Goal: Task Accomplishment & Management: Manage account settings

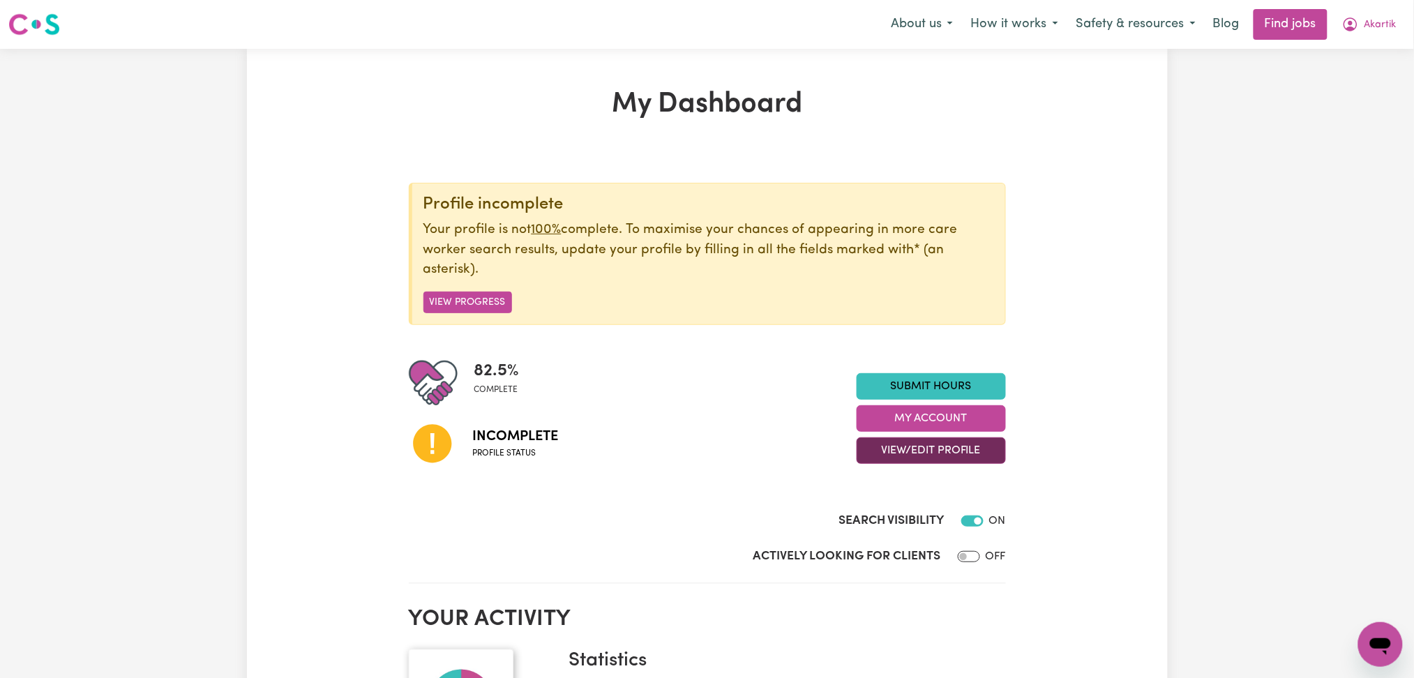
click at [906, 448] on button "View/Edit Profile" at bounding box center [930, 450] width 149 height 27
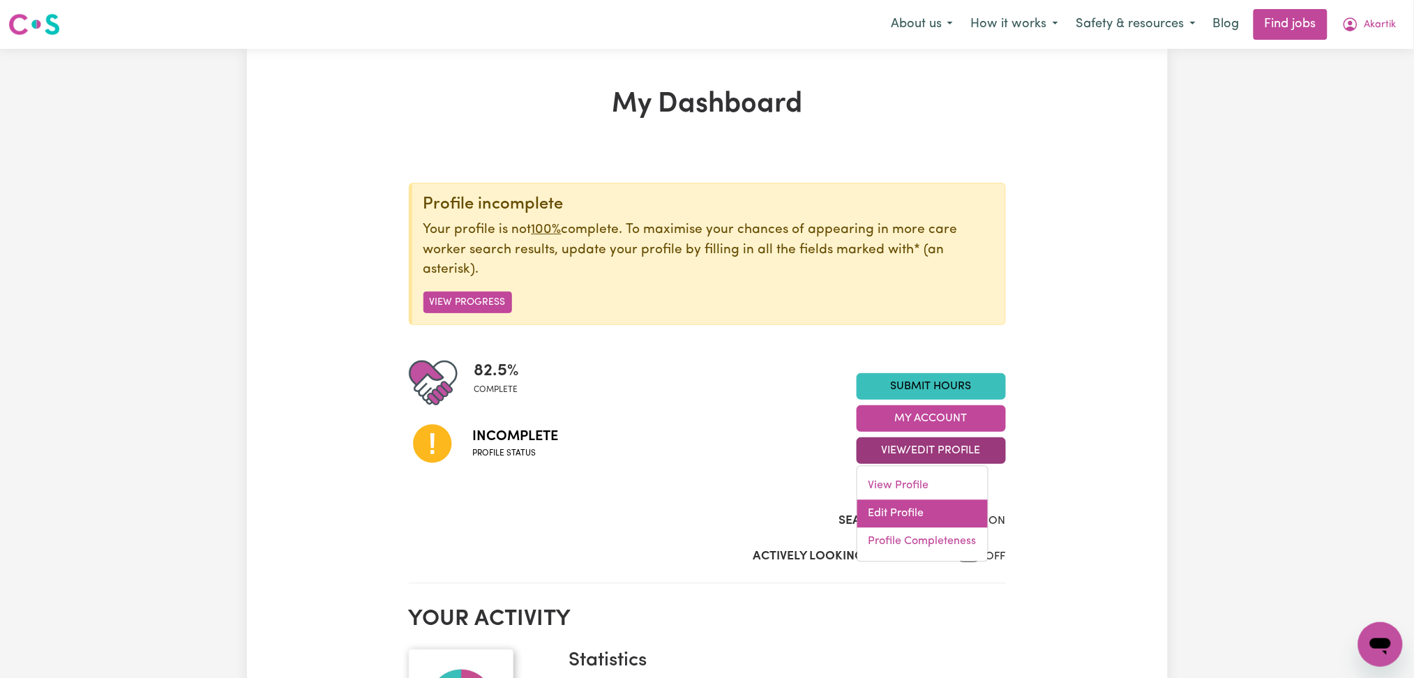
click at [904, 515] on link "Edit Profile" at bounding box center [922, 514] width 130 height 28
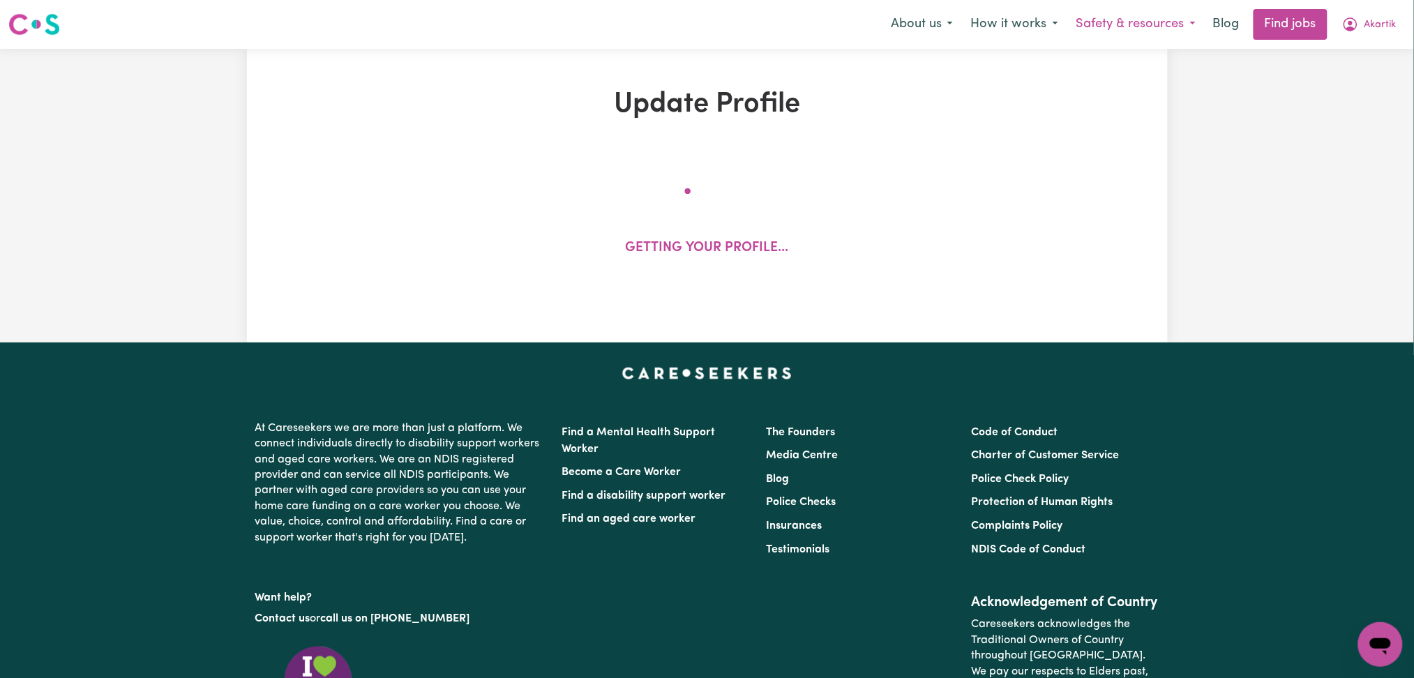
select select "male"
select select "Student Visa"
select select "Studying a healthcare related degree or qualification"
select select "38"
select select "50"
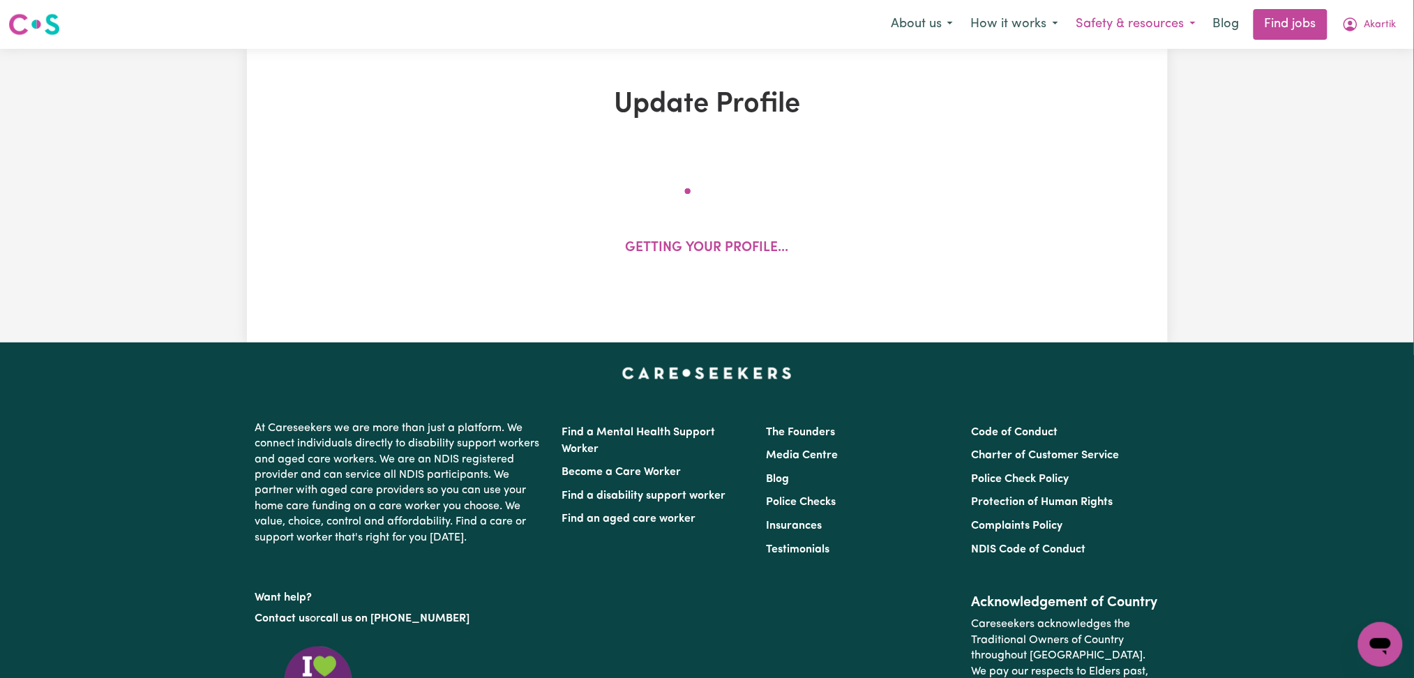
select select "64"
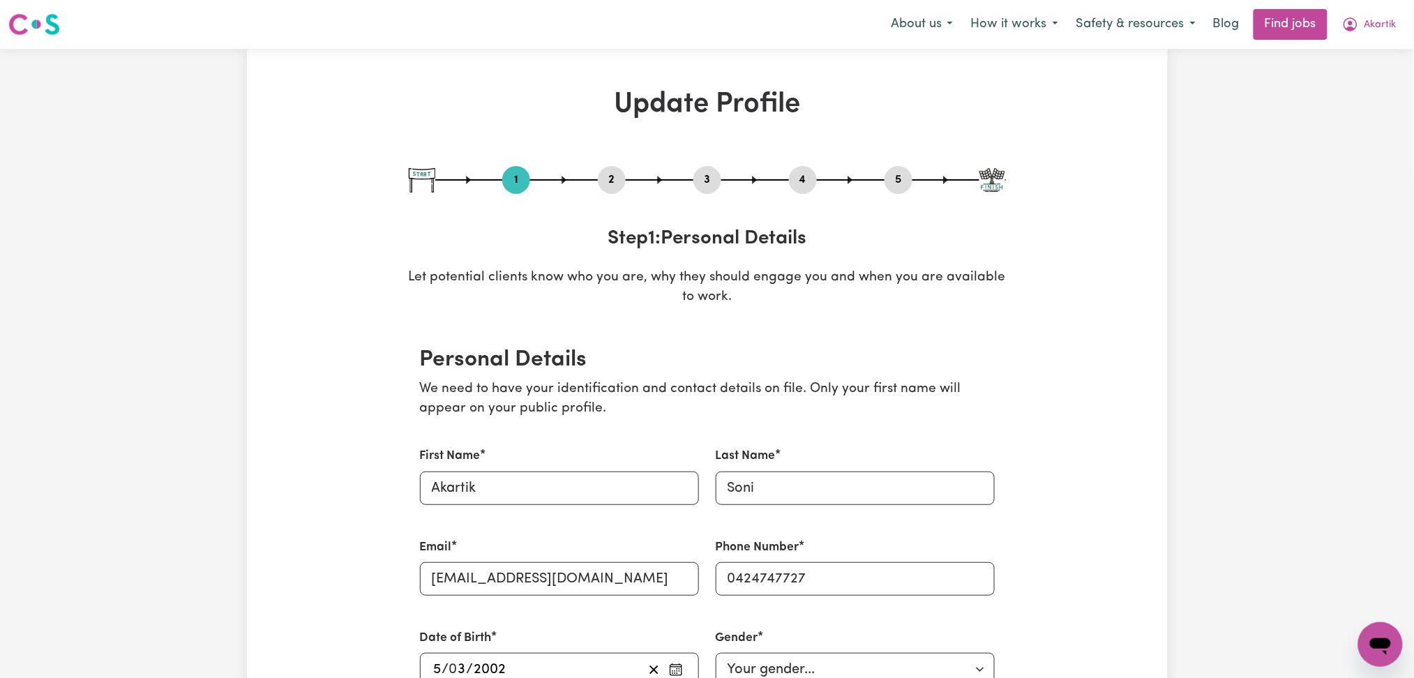
drag, startPoint x: 619, startPoint y: 172, endPoint x: 622, endPoint y: 245, distance: 73.3
click at [617, 176] on button "2" at bounding box center [612, 180] width 28 height 18
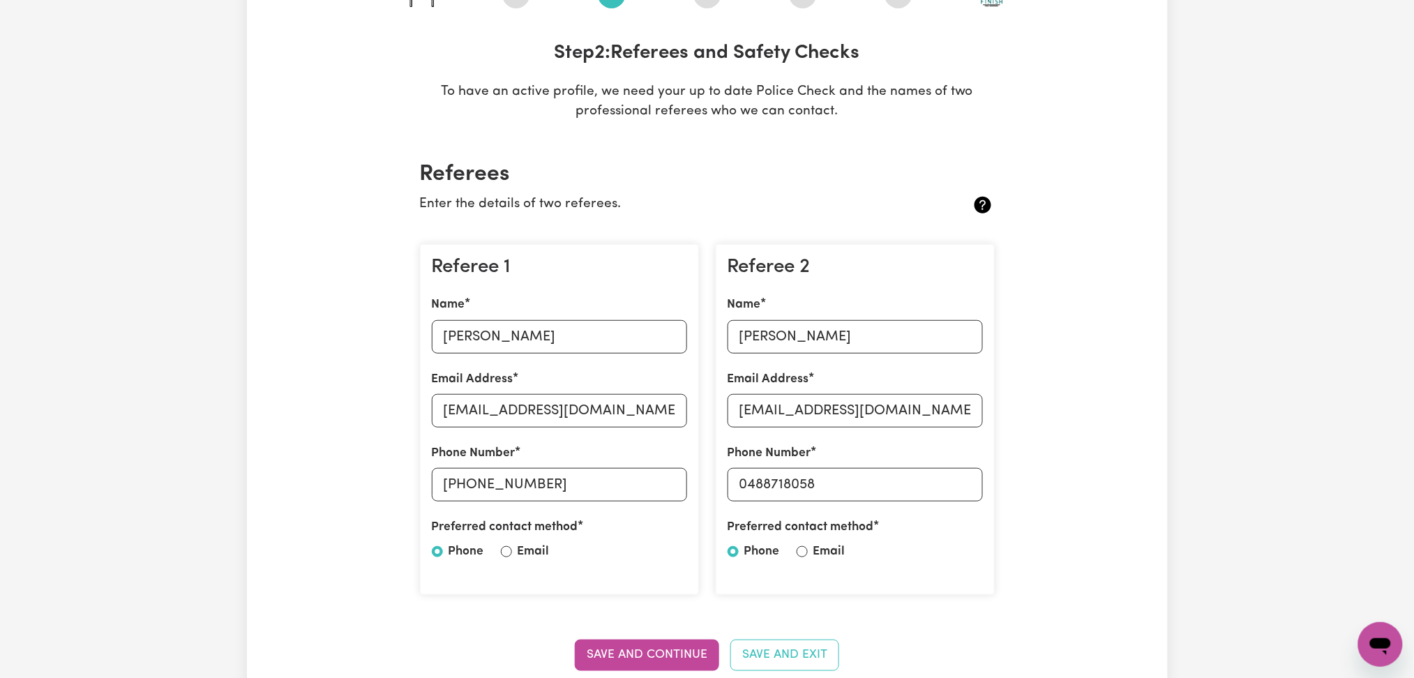
scroll to position [372, 0]
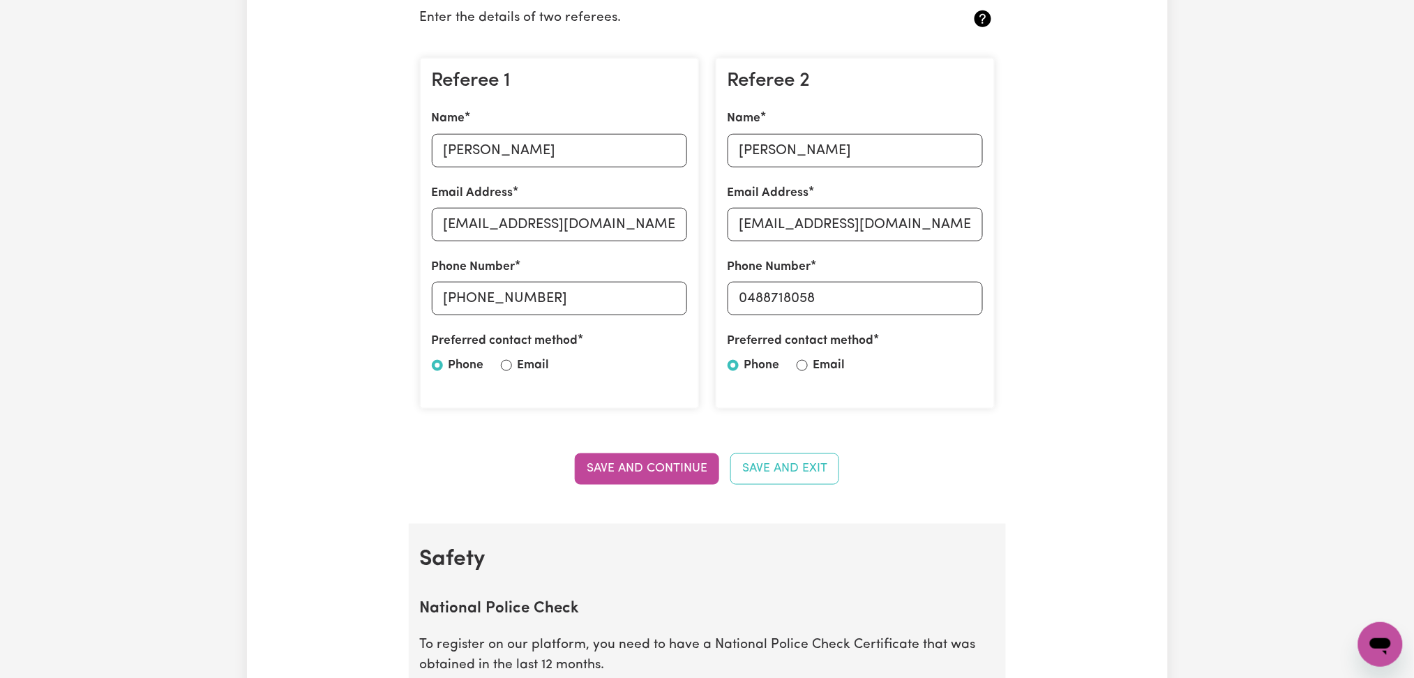
click at [530, 118] on div "Name Jaitab Singh" at bounding box center [559, 137] width 255 height 57
click at [531, 158] on input "Jaitab Singh" at bounding box center [559, 150] width 255 height 33
click at [639, 223] on input "jaitabsinghs@gmail.com" at bounding box center [559, 224] width 255 height 33
drag, startPoint x: 469, startPoint y: 296, endPoint x: 688, endPoint y: 296, distance: 218.3
click at [688, 296] on div "Referee 1 Name Jaitab Singh Email Address jaitabsinghs@gmail.com Phone Number +…" at bounding box center [559, 233] width 279 height 351
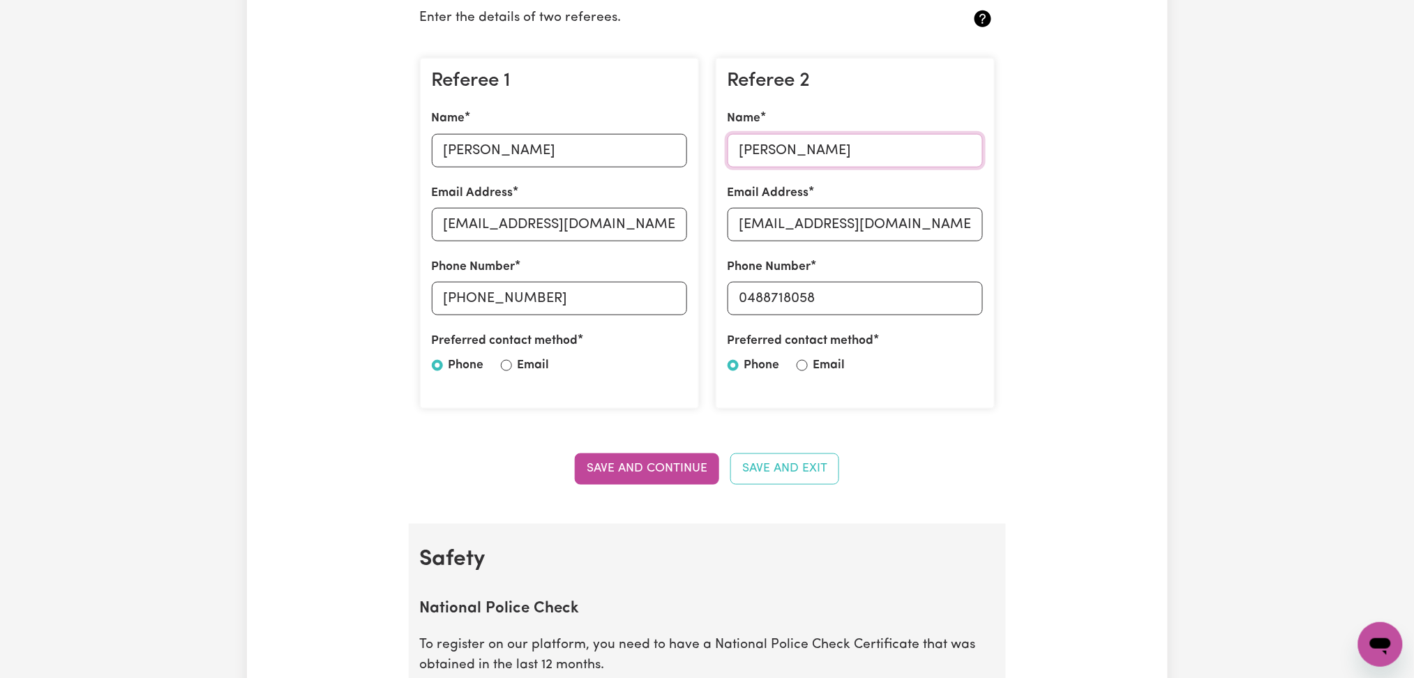
click at [803, 155] on input "Jaya Katyal" at bounding box center [854, 150] width 255 height 33
click at [819, 241] on div "Referee 2 Name Jaya Katyal Email Address jayakatyal9@gmail.com Phone Number 048…" at bounding box center [855, 233] width 279 height 351
click at [815, 220] on input "jayakatyal9@gmail.com" at bounding box center [854, 224] width 255 height 33
drag, startPoint x: 746, startPoint y: 300, endPoint x: 898, endPoint y: 300, distance: 152.7
click at [898, 300] on input "0488718058" at bounding box center [854, 298] width 255 height 33
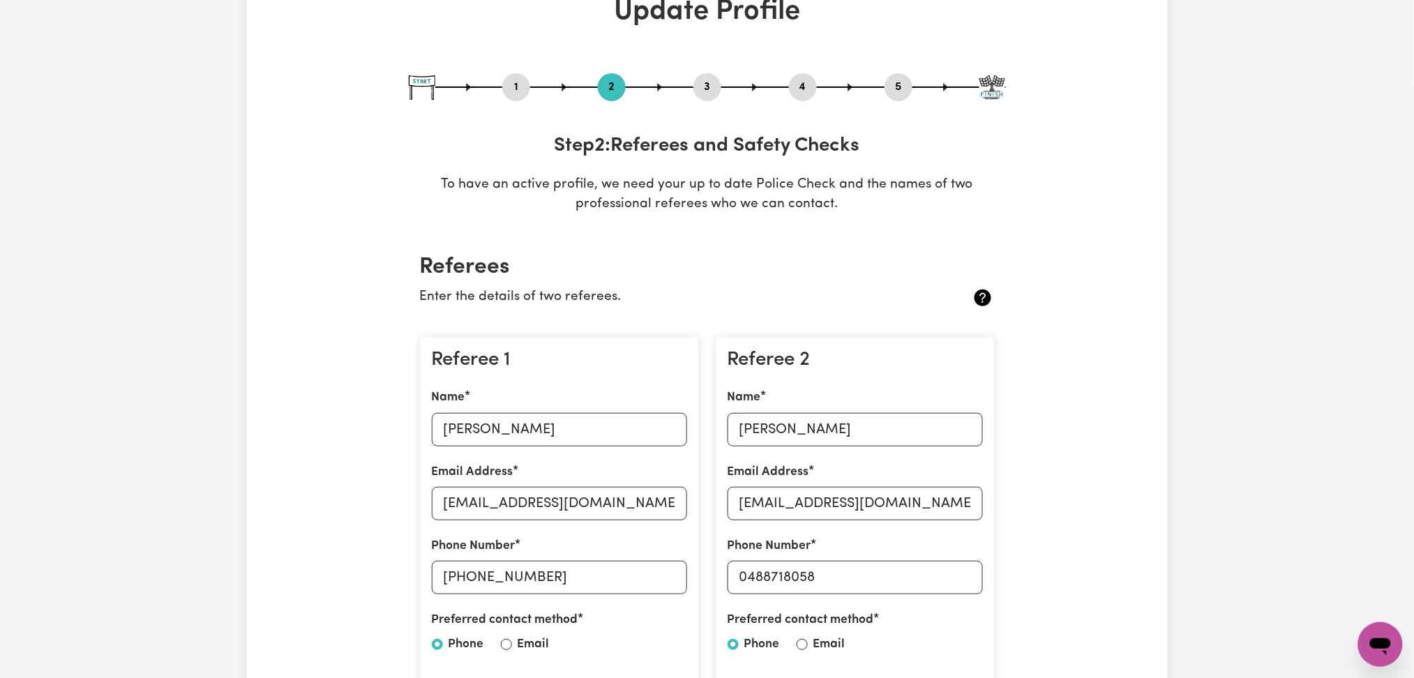
scroll to position [0, 0]
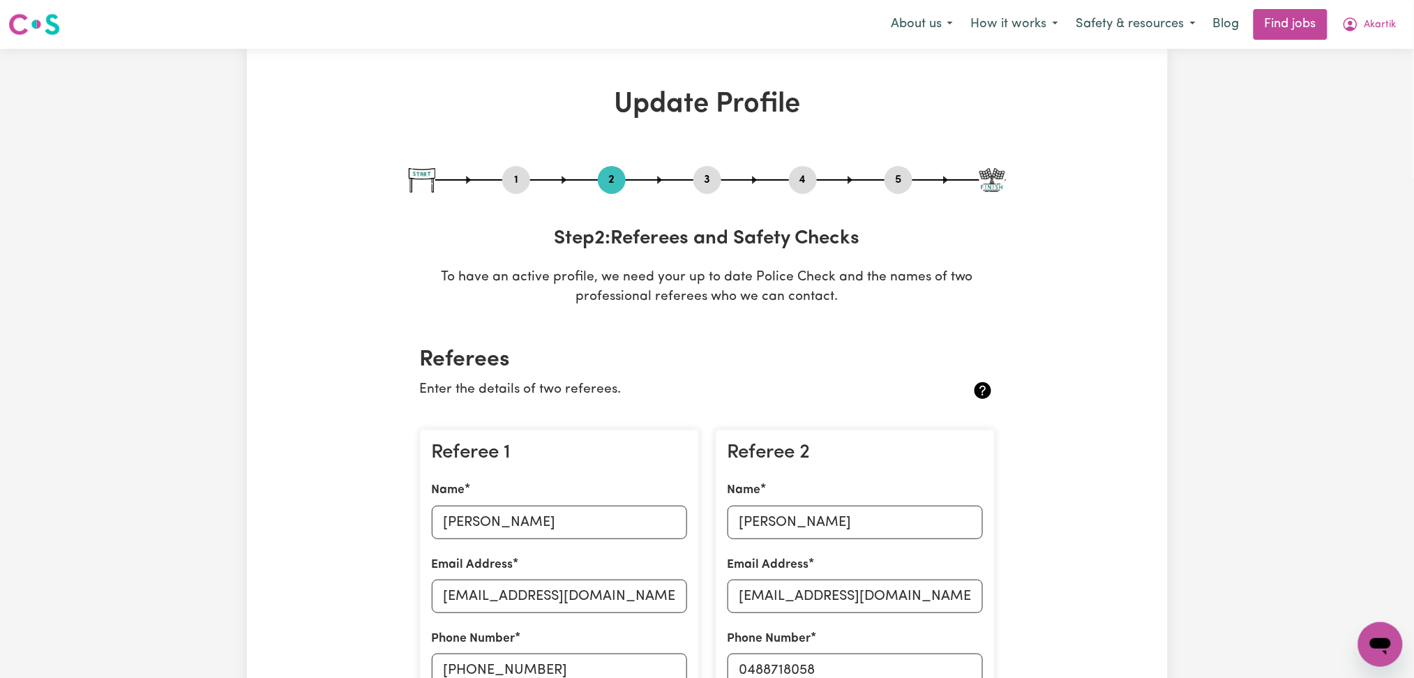
drag, startPoint x: 712, startPoint y: 183, endPoint x: 831, endPoint y: 177, distance: 119.4
click at [712, 183] on button "3" at bounding box center [707, 180] width 28 height 18
select select "2024"
select select "2025"
select select "2022"
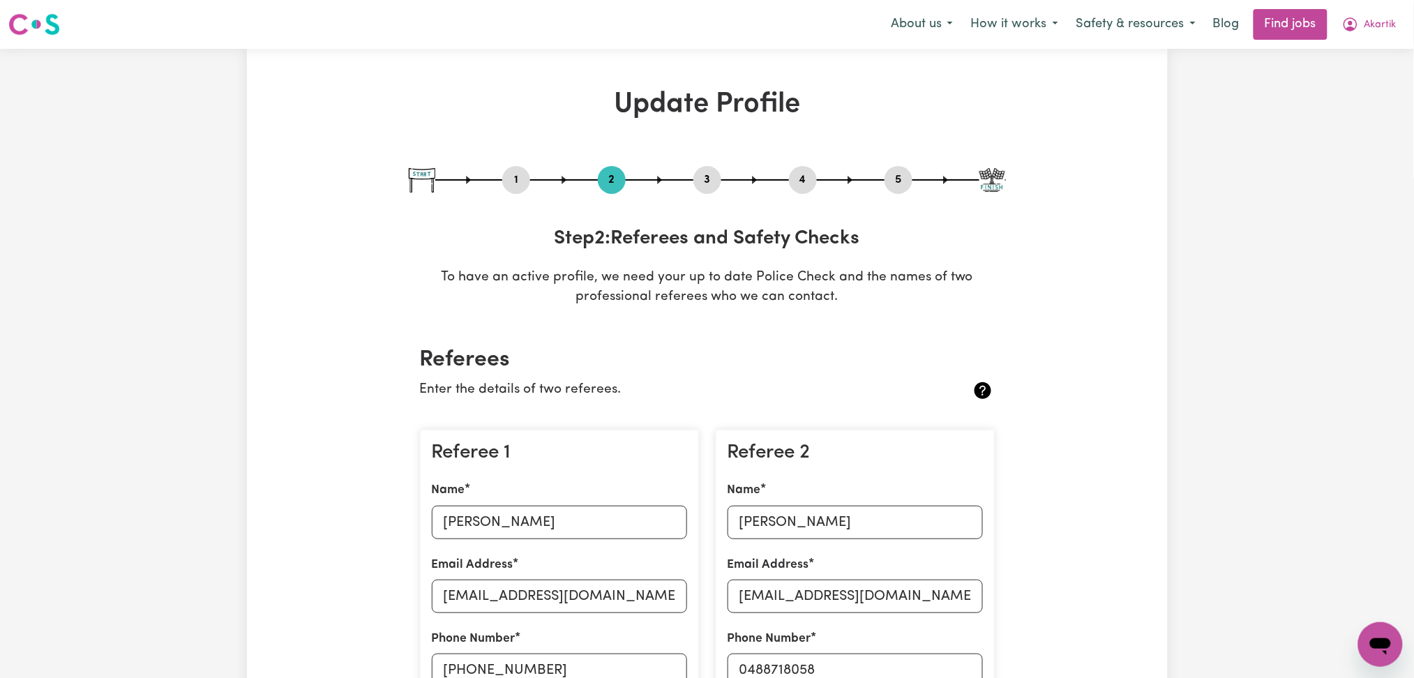
select select "Certificate III (Individual Support)"
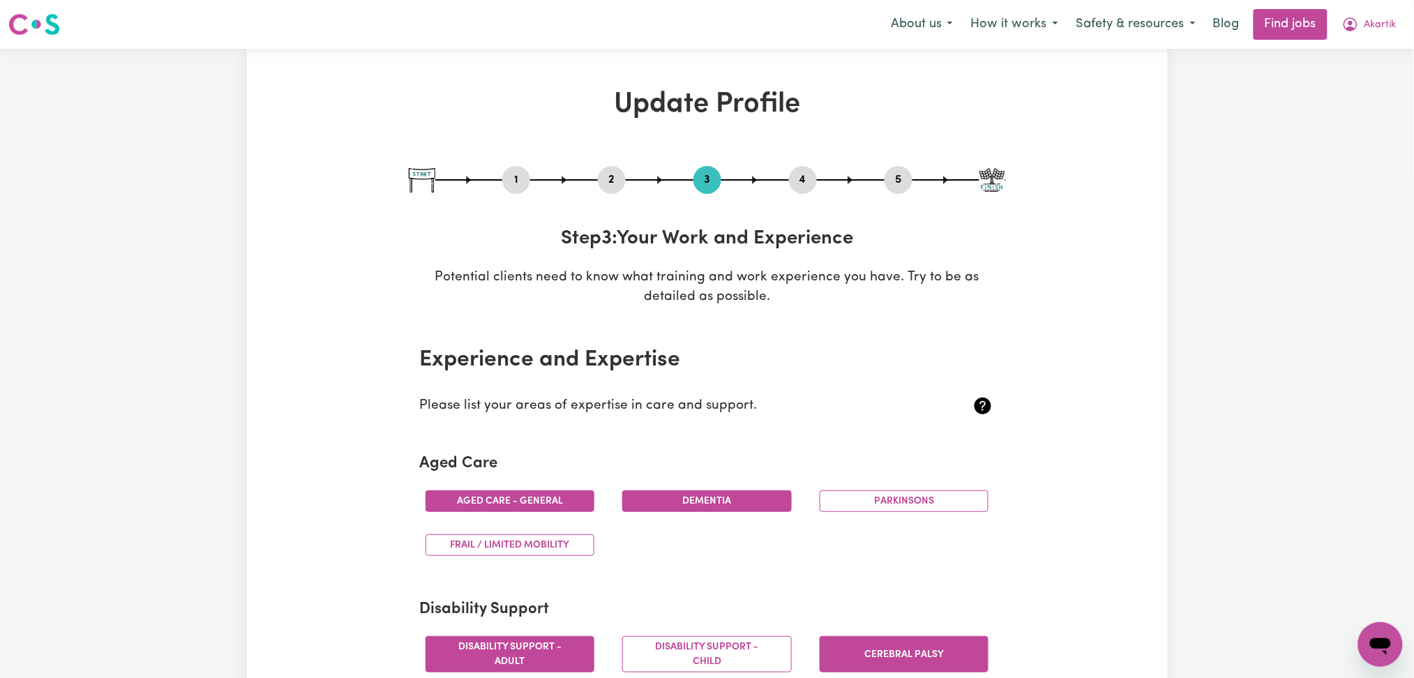
click at [800, 177] on button "4" at bounding box center [803, 180] width 28 height 18
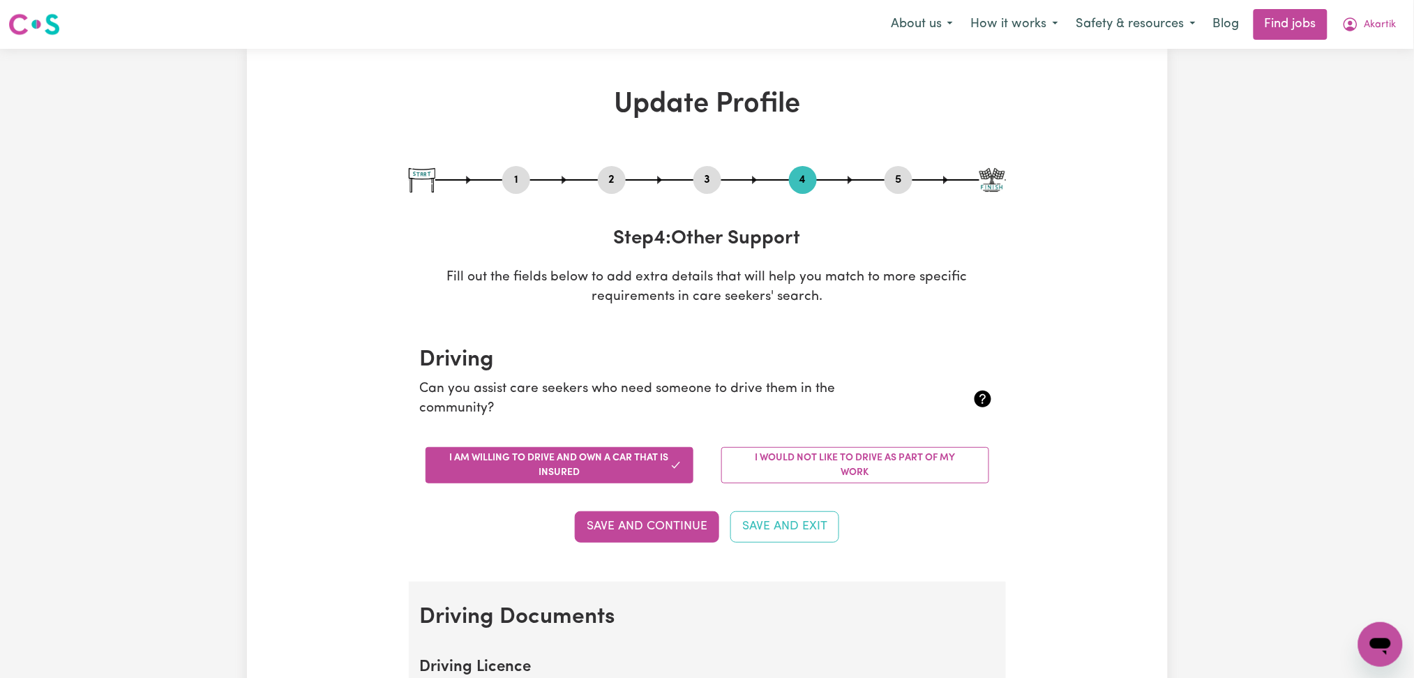
click at [910, 181] on button "5" at bounding box center [898, 180] width 28 height 18
select select "I am providing services privately on my own"
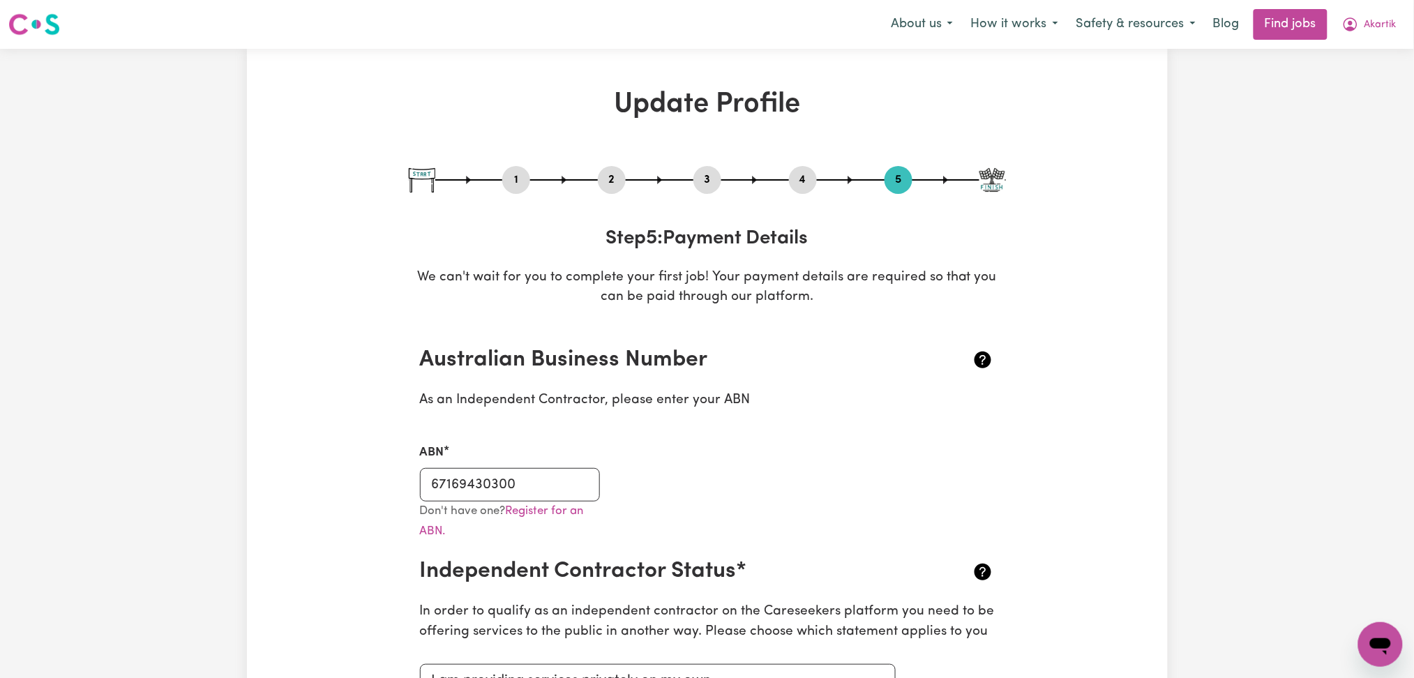
scroll to position [186, 0]
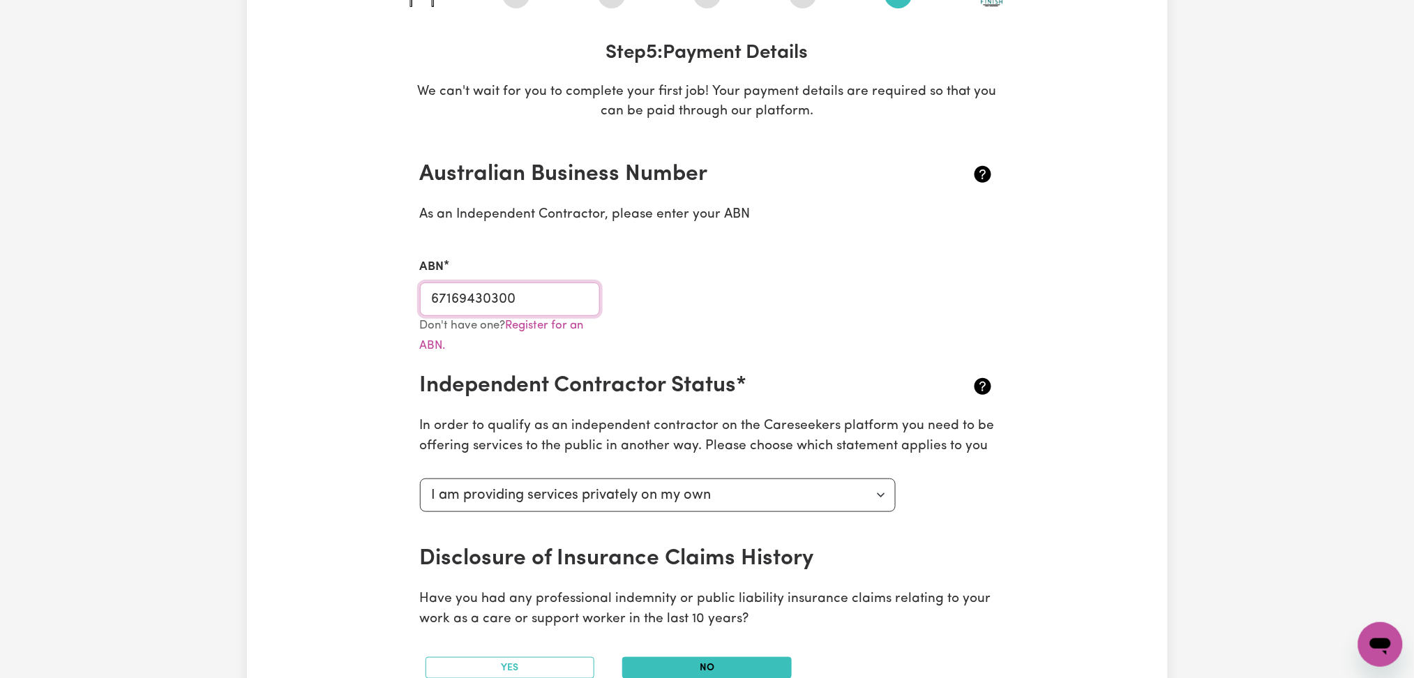
click at [540, 301] on input "67169430300" at bounding box center [510, 298] width 181 height 33
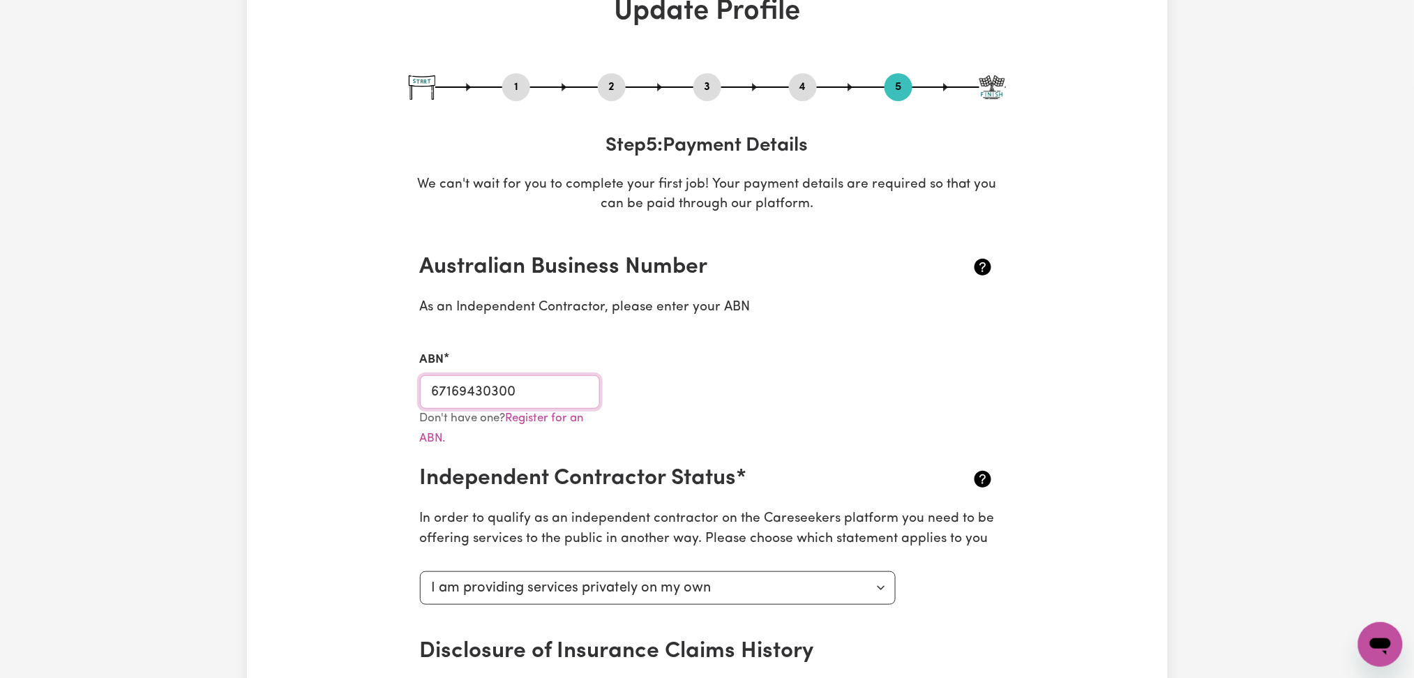
scroll to position [0, 0]
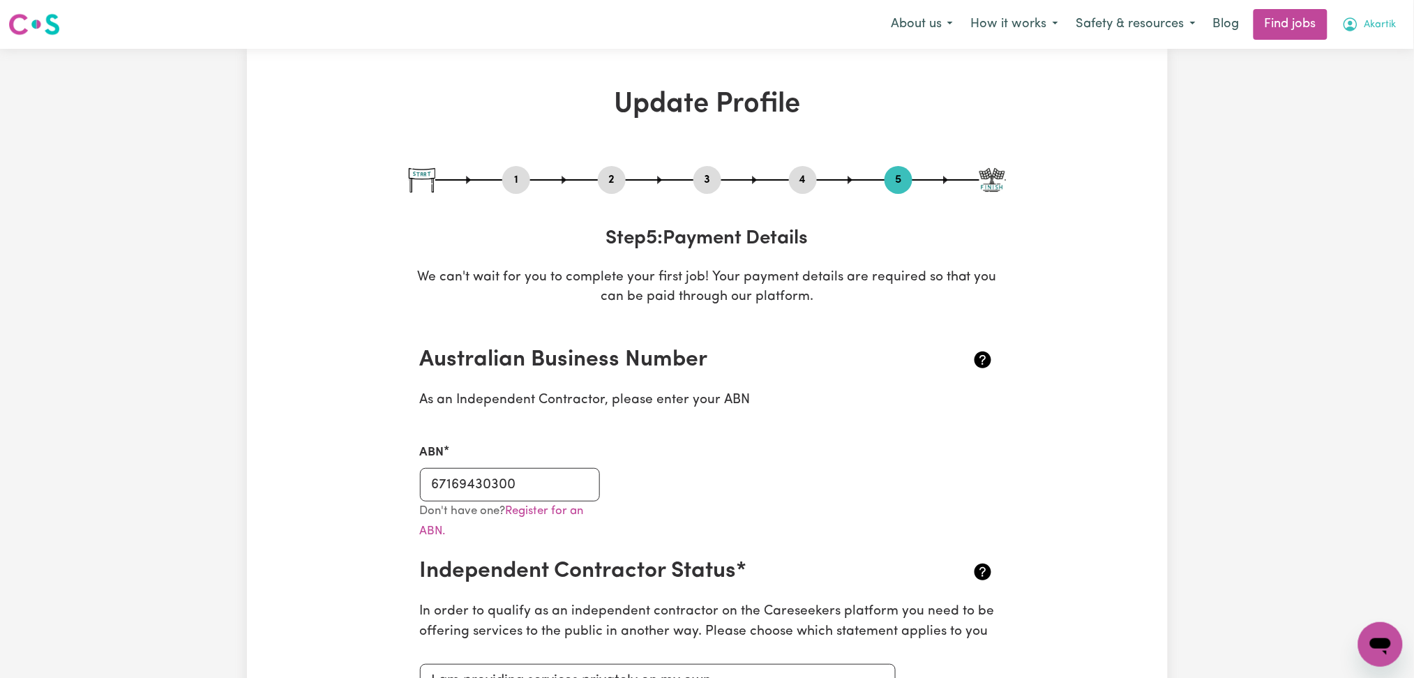
click at [1358, 33] on icon "My Account" at bounding box center [1350, 24] width 17 height 17
click at [1342, 91] on link "My Dashboard" at bounding box center [1349, 80] width 110 height 27
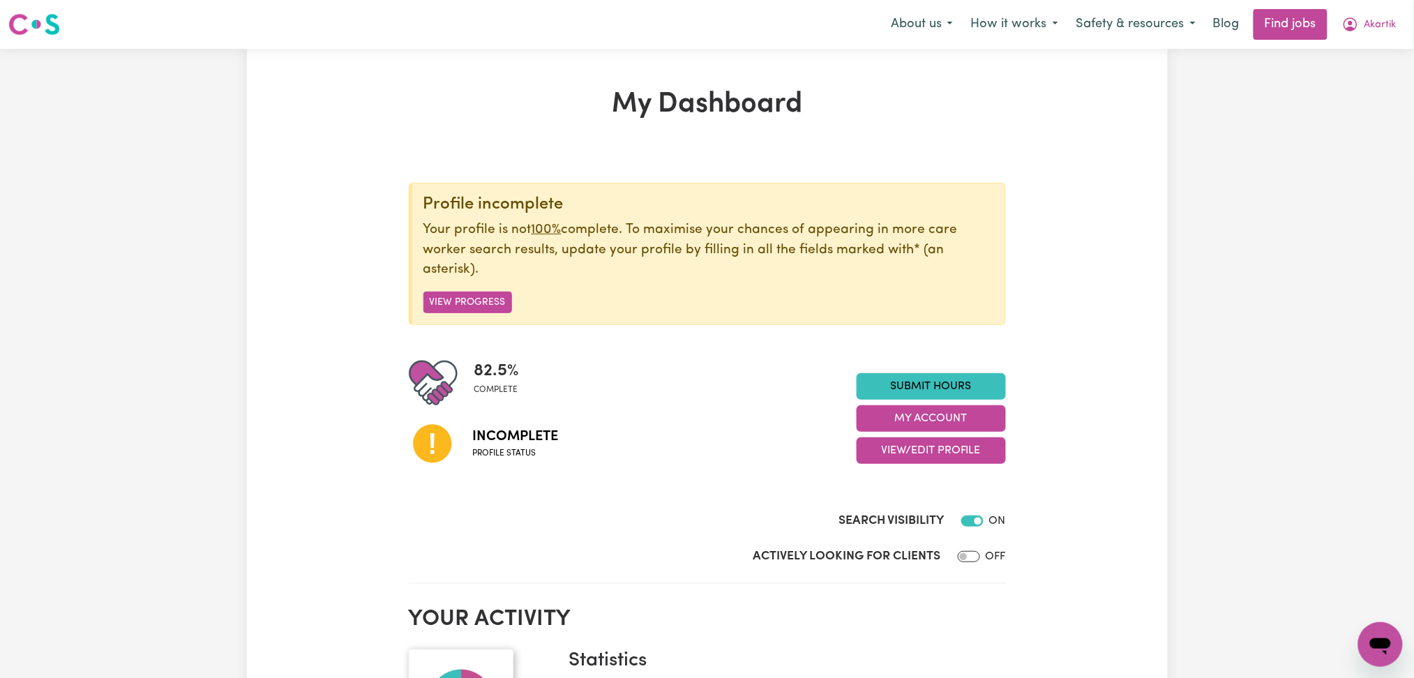
click at [1382, 37] on button "Akartik" at bounding box center [1369, 24] width 73 height 29
click at [1360, 110] on link "Logout" at bounding box center [1349, 106] width 110 height 27
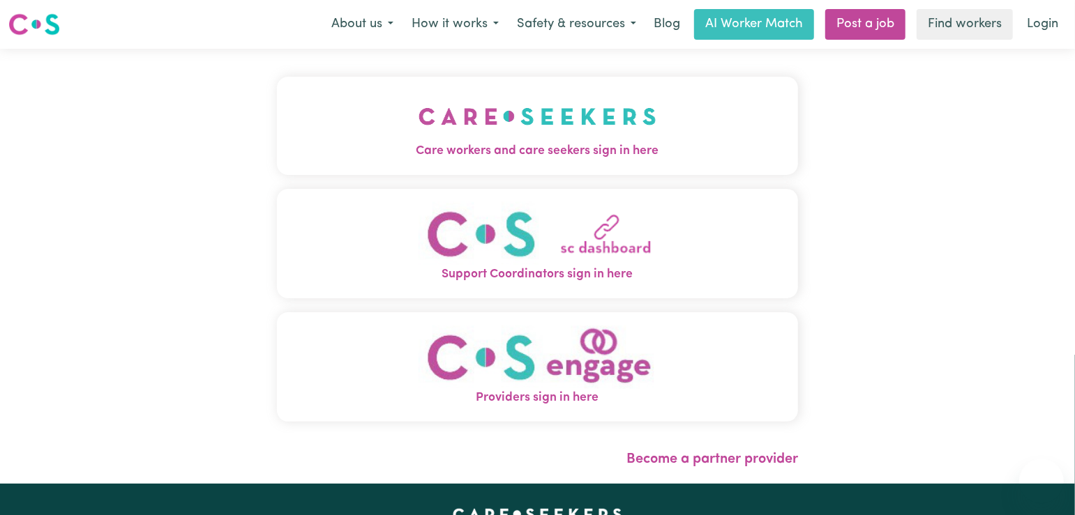
click at [277, 137] on button "Care workers and care seekers sign in here" at bounding box center [537, 126] width 521 height 98
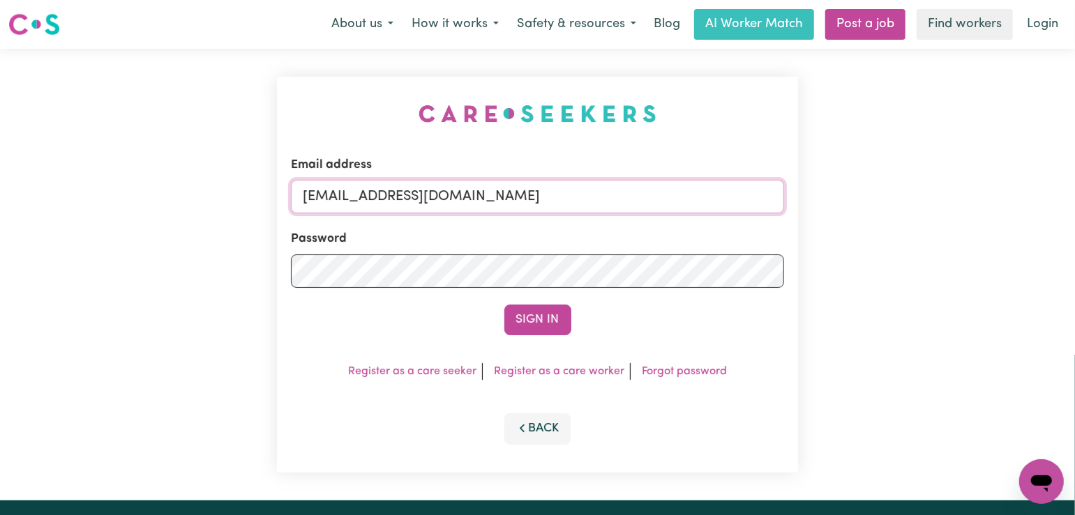
click at [410, 198] on input "[EMAIL_ADDRESS][DOMAIN_NAME]" at bounding box center [537, 196] width 493 height 33
drag, startPoint x: 377, startPoint y: 194, endPoint x: 727, endPoint y: 233, distance: 352.3
click at [973, 213] on div "Email address Superuser~[EMAIL_ADDRESS][DOMAIN_NAME] Password Sign In Register …" at bounding box center [537, 275] width 1075 height 452
type input "Superuser~[EMAIL_ADDRESS][DOMAIN_NAME]"
click at [529, 307] on button "Sign In" at bounding box center [537, 320] width 67 height 31
